Goal: Task Accomplishment & Management: Manage account settings

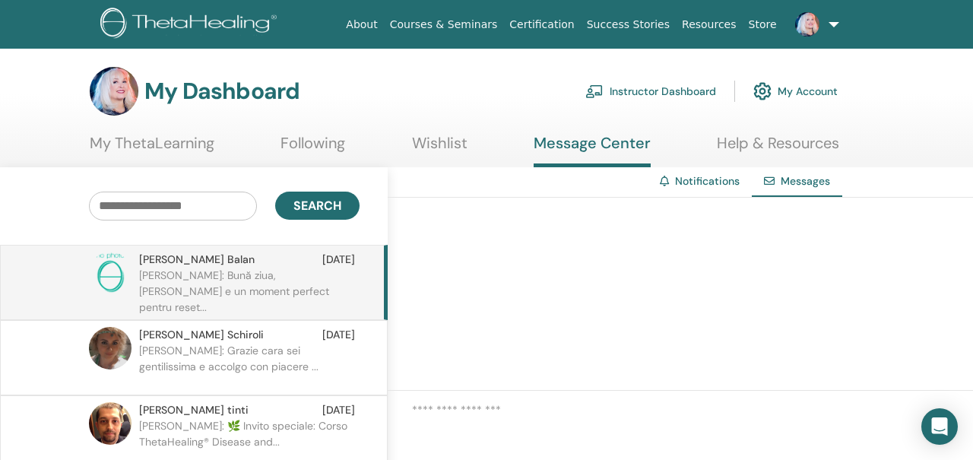
click at [260, 287] on p "[PERSON_NAME]: Bună ziua, [PERSON_NAME] e un moment perfect pentru reset..." at bounding box center [249, 291] width 220 height 46
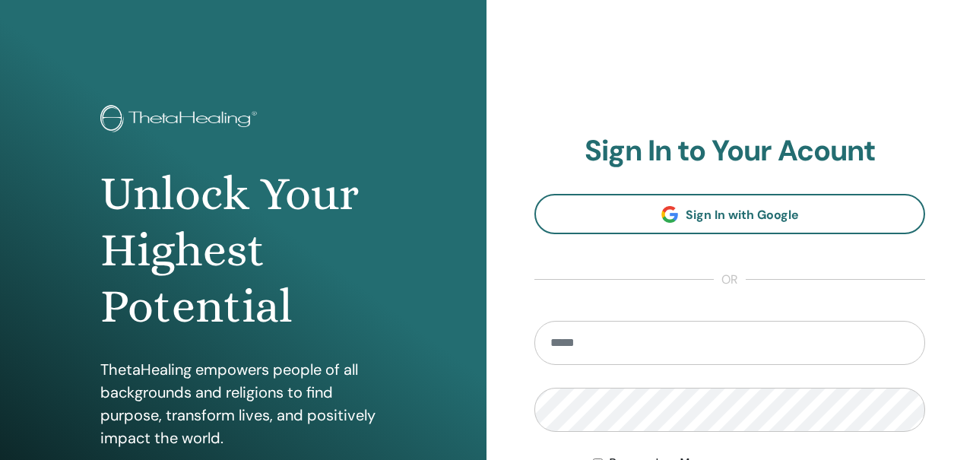
scroll to position [162, 0]
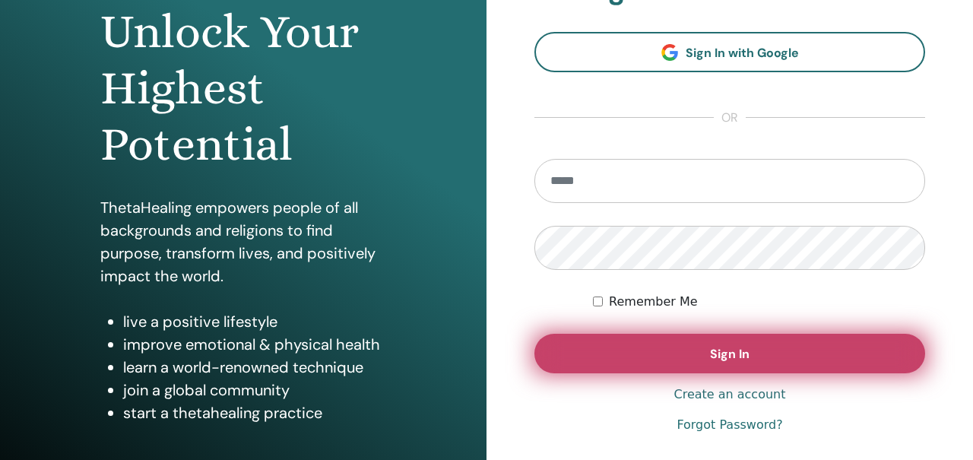
type input "**********"
click at [614, 344] on button "Sign In" at bounding box center [729, 354] width 391 height 40
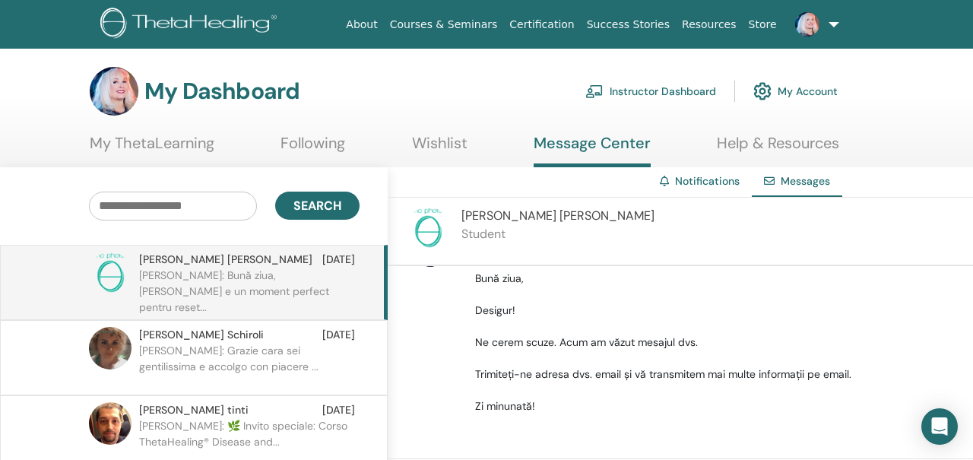
scroll to position [43, 0]
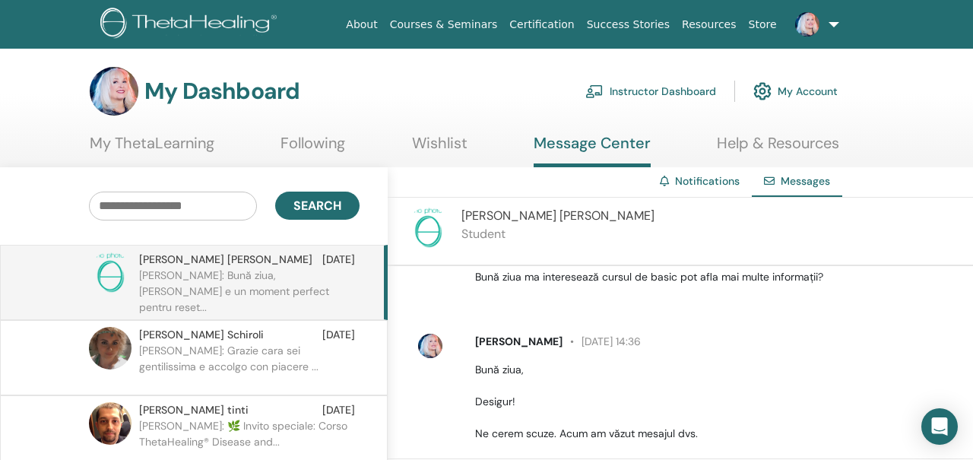
click at [829, 21] on link at bounding box center [814, 24] width 62 height 49
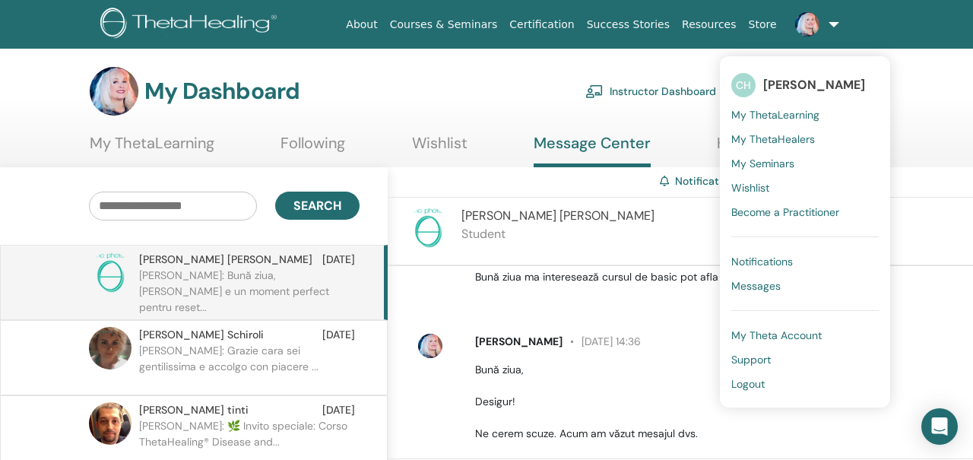
click at [790, 111] on span "My ThetaLearning" at bounding box center [775, 115] width 88 height 14
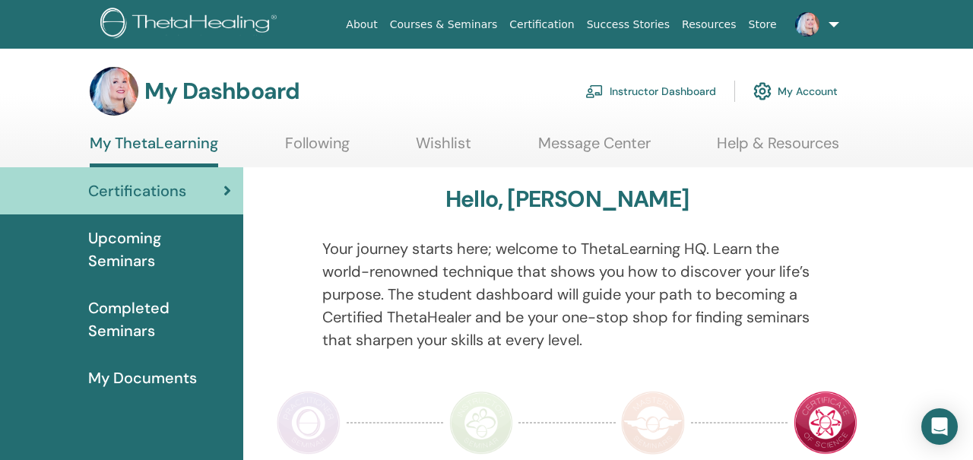
click at [619, 90] on link "Instructor Dashboard" at bounding box center [650, 91] width 131 height 33
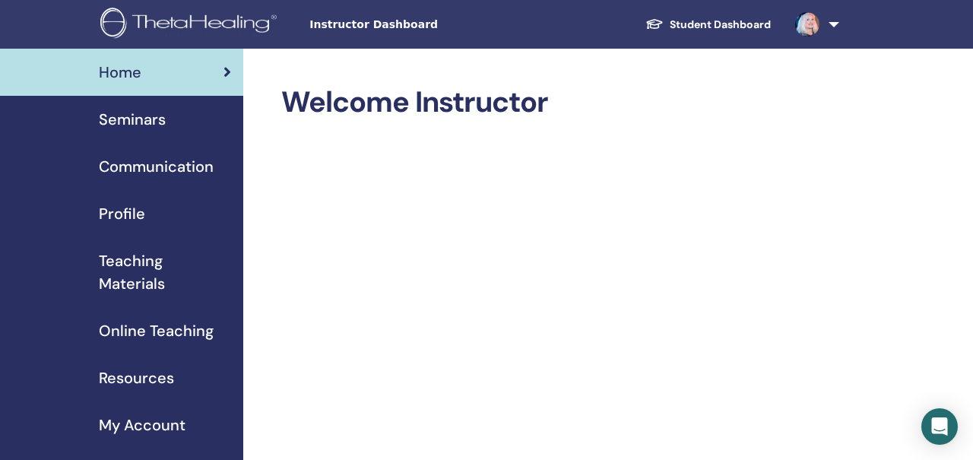
click at [152, 120] on span "Seminars" at bounding box center [132, 119] width 67 height 23
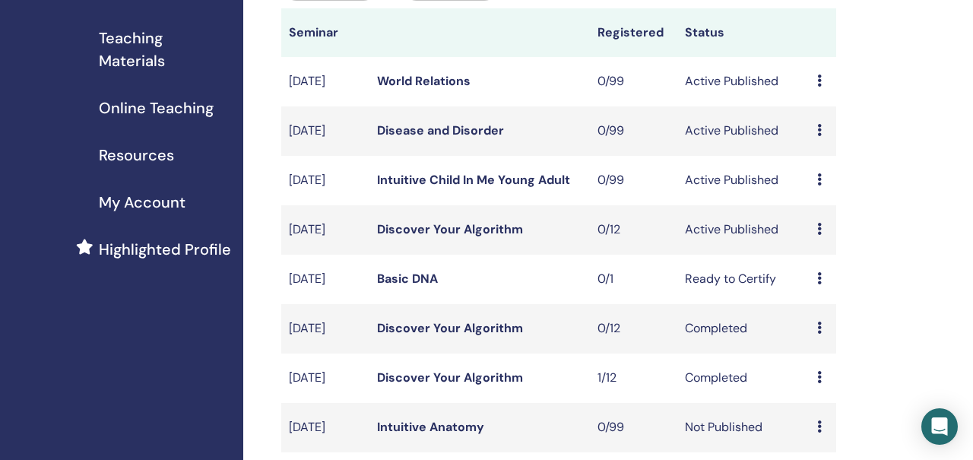
scroll to position [226, 0]
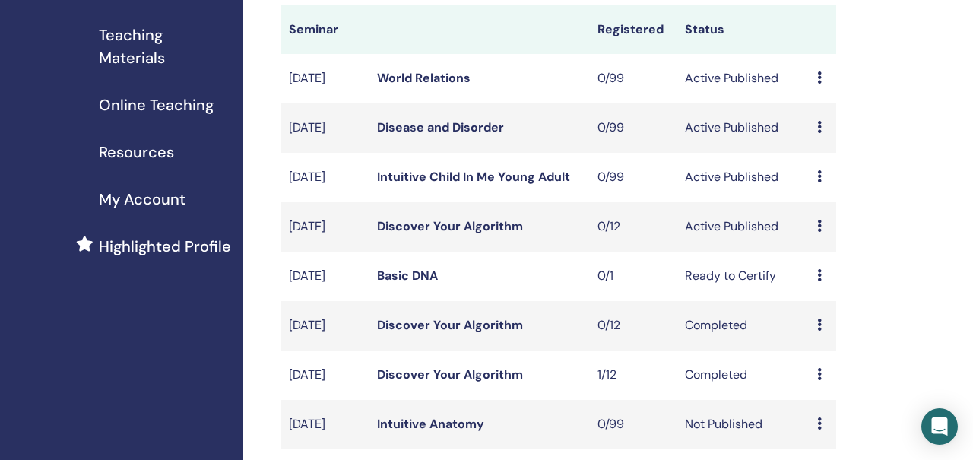
click at [817, 232] on icon at bounding box center [819, 226] width 5 height 12
click at [817, 255] on link "Preview" at bounding box center [817, 256] width 43 height 16
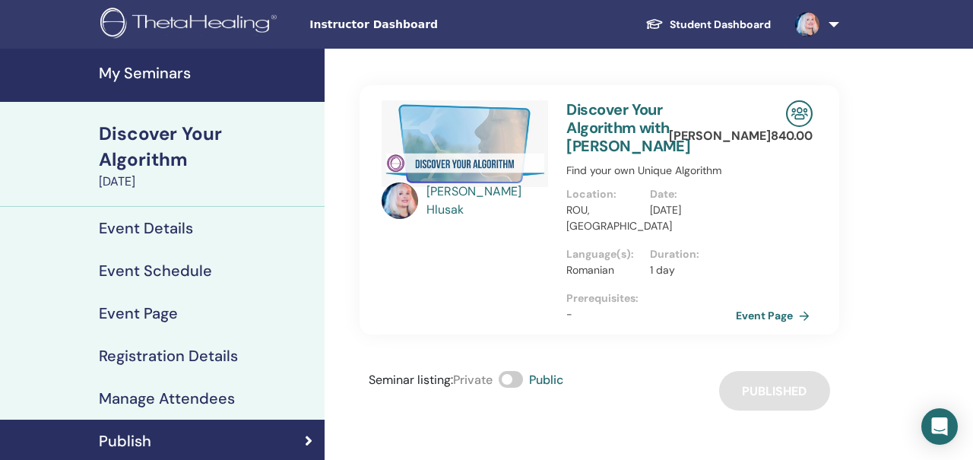
click at [791, 313] on link "Event Page" at bounding box center [776, 315] width 80 height 23
